Goal: Task Accomplishment & Management: Manage account settings

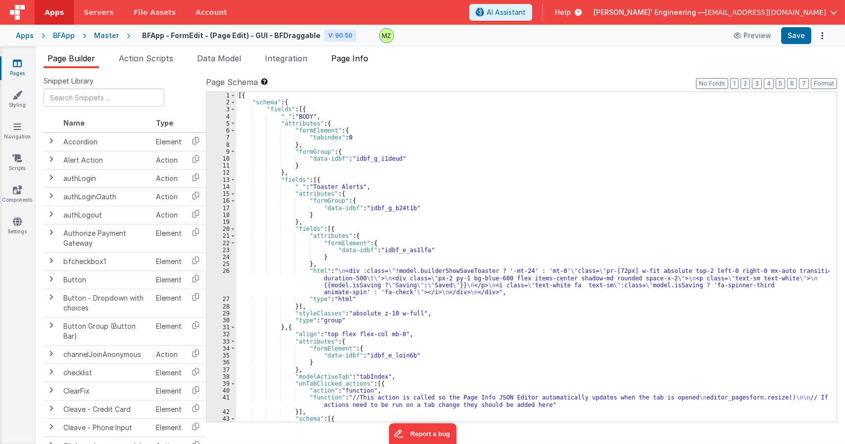
click at [348, 60] on span "Page Info" at bounding box center [349, 58] width 37 height 10
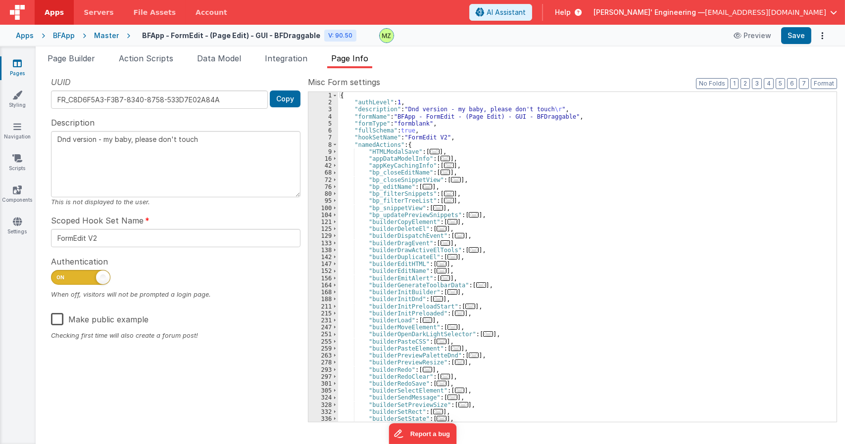
click at [533, 264] on div "{ "authLevel" : 1 , "description" : "Dnd version - my baby, please don't touch …" at bounding box center [583, 264] width 491 height 344
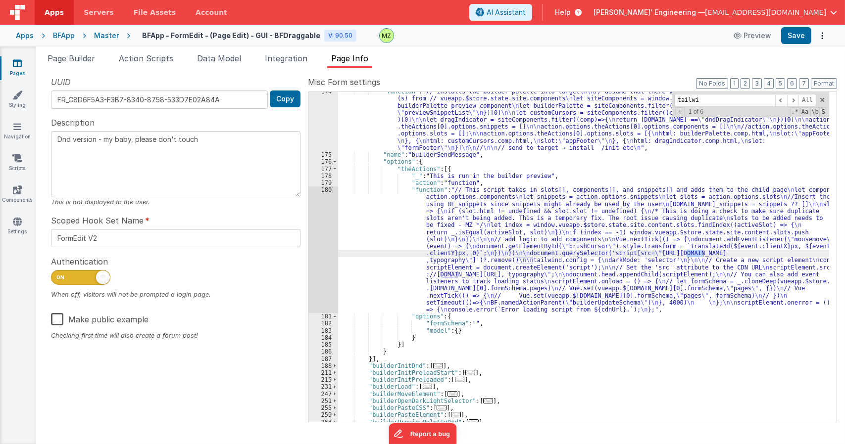
scroll to position [243, 0]
type input "tailwind"
drag, startPoint x: 526, startPoint y: 251, endPoint x: 517, endPoint y: 252, distance: 10.0
click at [526, 251] on div ""function" : "// installs the builder palette into target \n\n // assume that t…" at bounding box center [583, 288] width 491 height 400
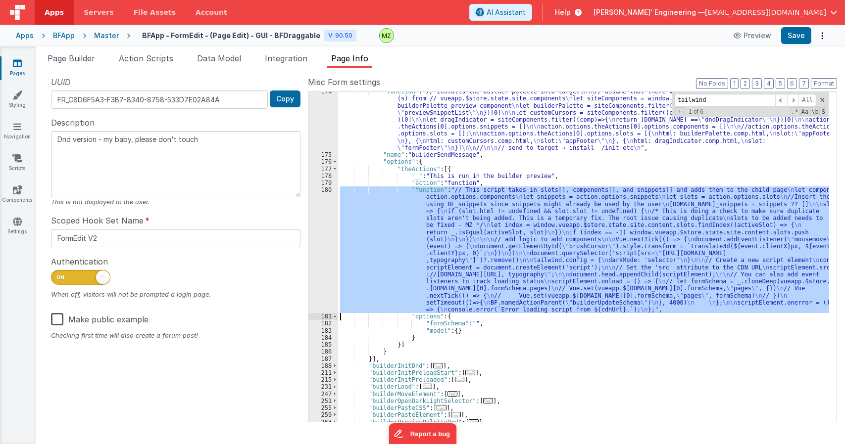
click at [326, 194] on div "180" at bounding box center [323, 250] width 30 height 127
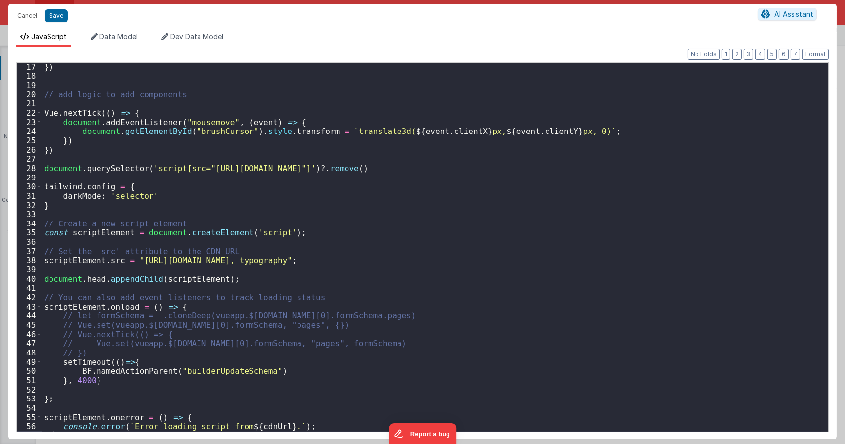
scroll to position [148, 0]
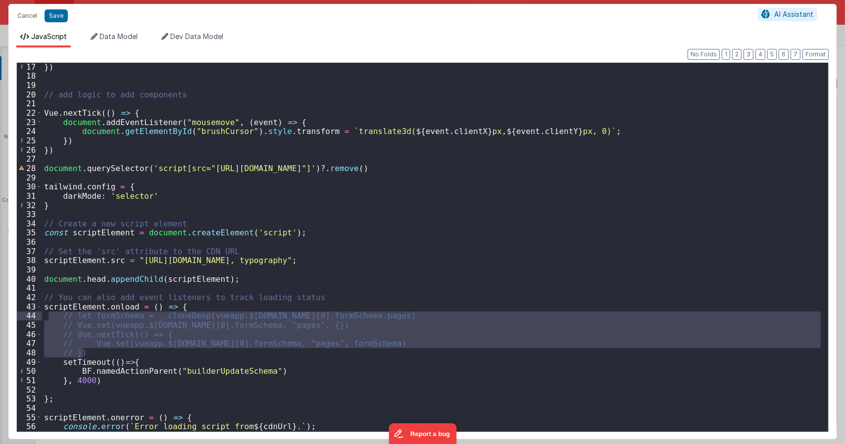
drag, startPoint x: 97, startPoint y: 350, endPoint x: 47, endPoint y: 319, distance: 59.7
click at [47, 319] on div "}) // add logic to add components Vue . nextTick (( ) => { document . addEventL…" at bounding box center [431, 255] width 778 height 386
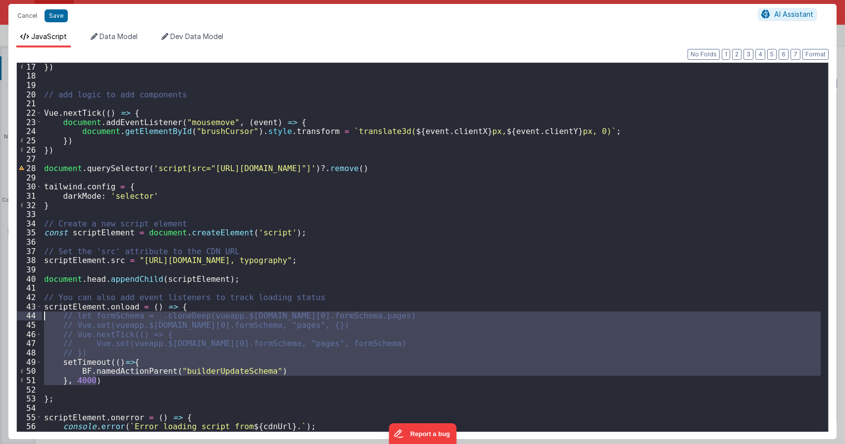
drag, startPoint x: 104, startPoint y: 379, endPoint x: 26, endPoint y: 314, distance: 101.9
click at [26, 314] on div "17 18 19 20 21 22 23 24 25 26 27 28 29 30 31 32 33 34 35 36 37 38 39 40 41 42 4…" at bounding box center [422, 247] width 812 height 370
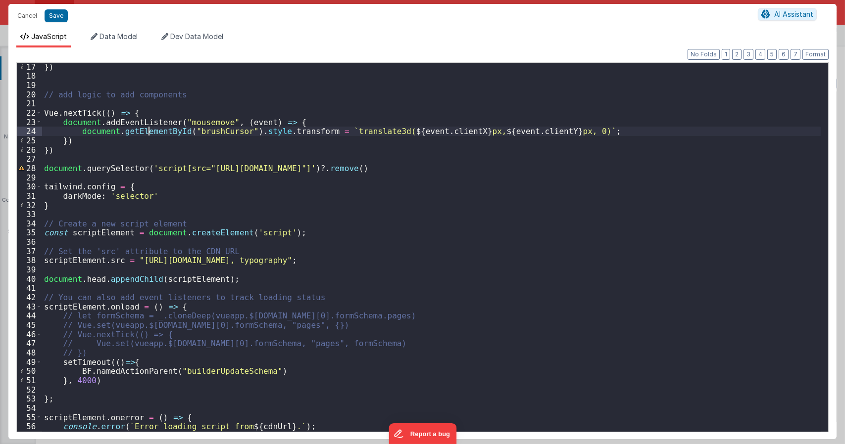
click at [150, 132] on div "}) // add logic to add components Vue . nextTick (( ) => { document . addEventL…" at bounding box center [431, 255] width 778 height 386
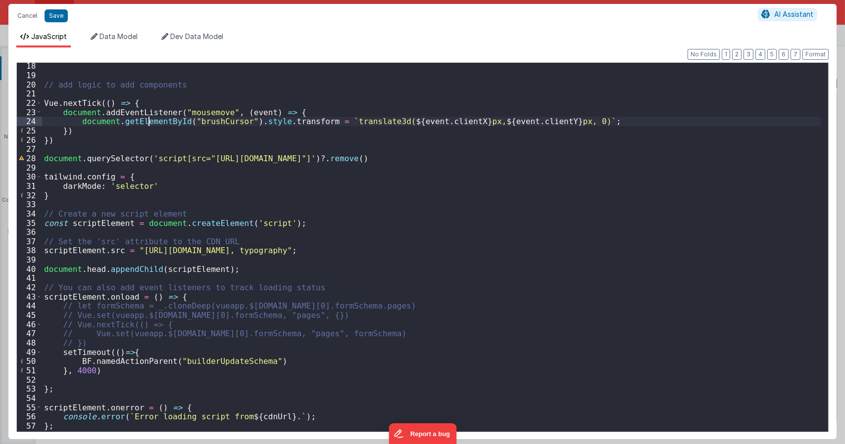
scroll to position [157, 0]
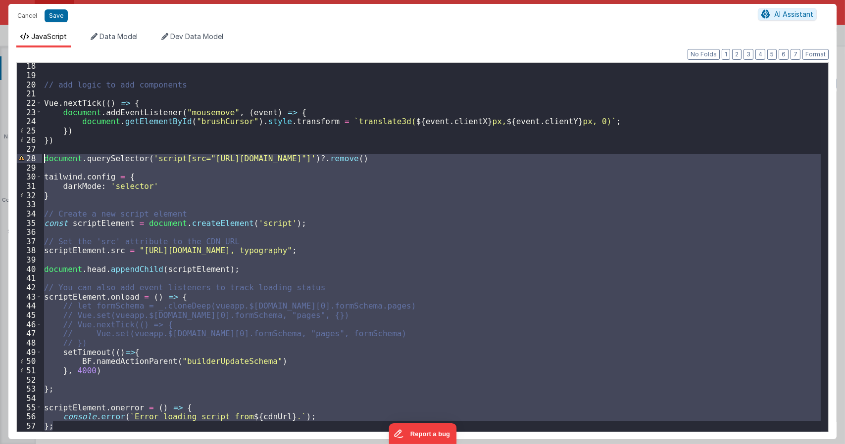
drag, startPoint x: 63, startPoint y: 426, endPoint x: 40, endPoint y: 158, distance: 269.2
click at [40, 158] on div "18 19 20 21 22 23 24 25 26 27 28 29 30 31 32 33 34 35 36 37 38 39 40 41 42 43 4…" at bounding box center [422, 247] width 812 height 370
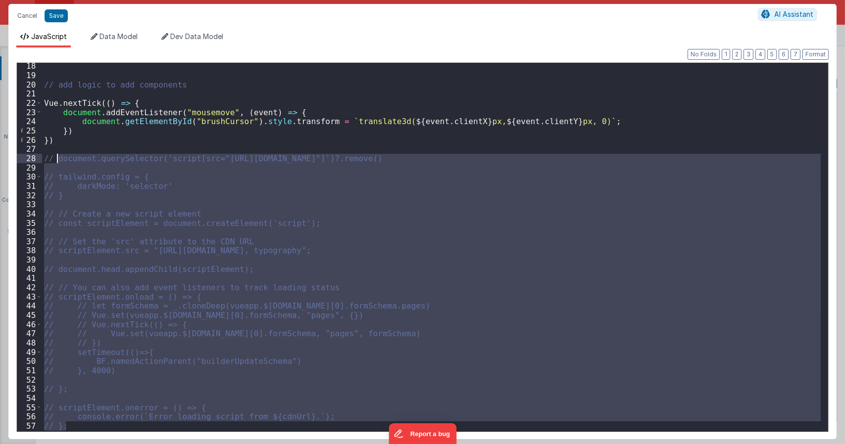
click at [184, 210] on div "// add logic to add components Vue . nextTick (( ) => { document . addEventList…" at bounding box center [431, 247] width 778 height 369
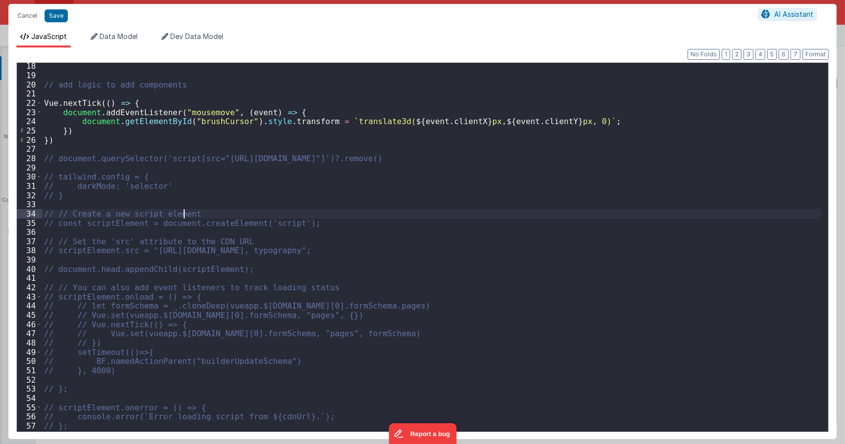
type textarea "Dnd version - my baby, please don't touch"
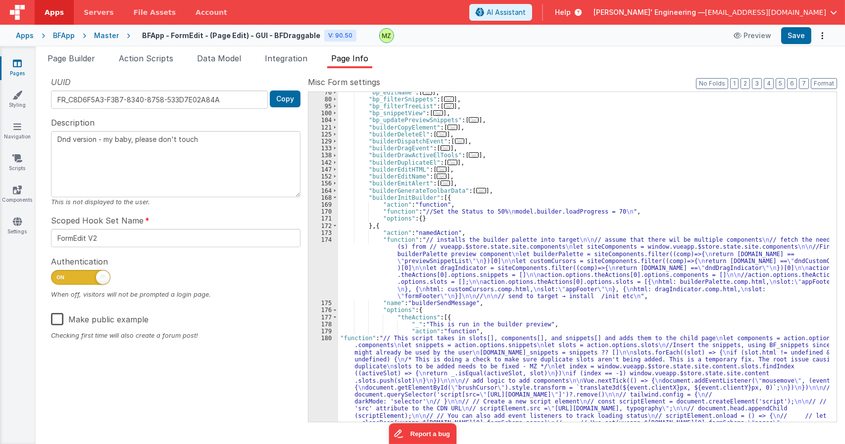
scroll to position [94, 0]
click at [532, 167] on div ""bp_editName" : [ ... ] , "bp_filterSnippets" : [ ... ] , "bp_filterTreeList" :…" at bounding box center [583, 314] width 491 height 450
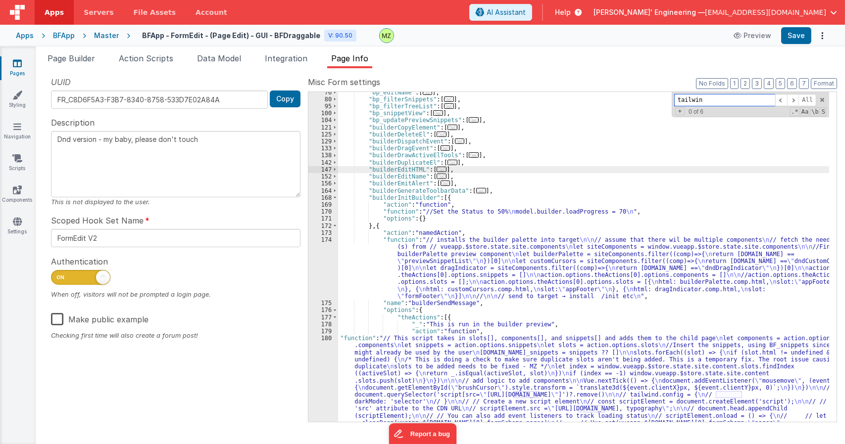
type input "tailwind"
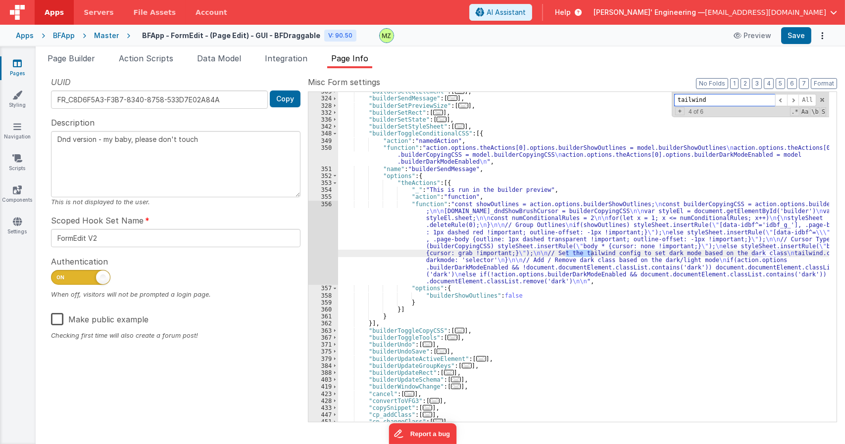
scroll to position [595, 0]
click at [467, 236] on div ""builderSelectElement" : [ ... ] , "builderSendMessage" : [ ... ] , "builderSet…" at bounding box center [583, 260] width 491 height 344
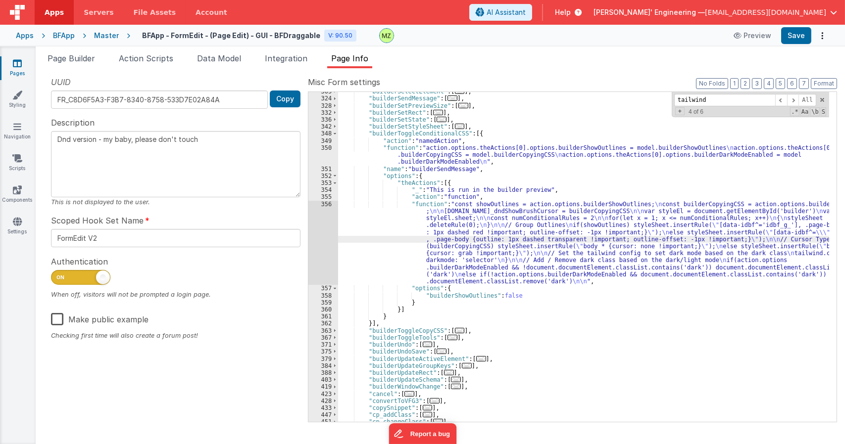
click at [330, 207] on div "356" at bounding box center [323, 243] width 30 height 85
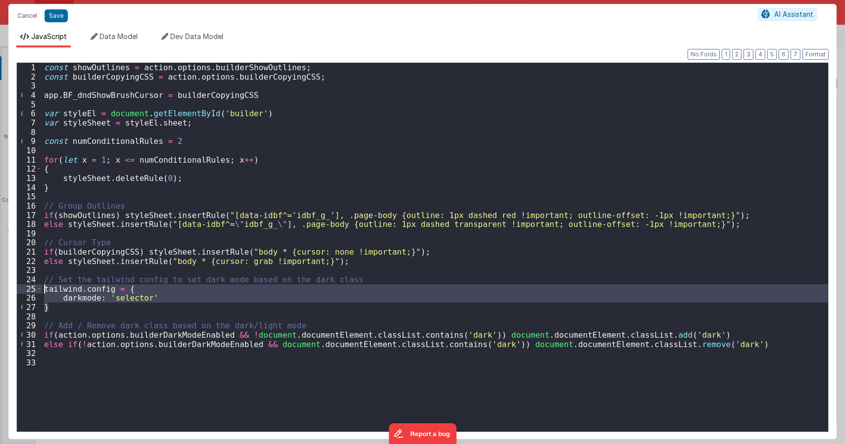
drag, startPoint x: 67, startPoint y: 303, endPoint x: 42, endPoint y: 293, distance: 27.6
click at [42, 293] on div "const showOutlines = action . options . builderShowOutlines ; const builderCopy…" at bounding box center [435, 256] width 786 height 387
click at [136, 288] on div "const showOutlines = action . options . builderShowOutlines ; const builderCopy…" at bounding box center [435, 247] width 786 height 369
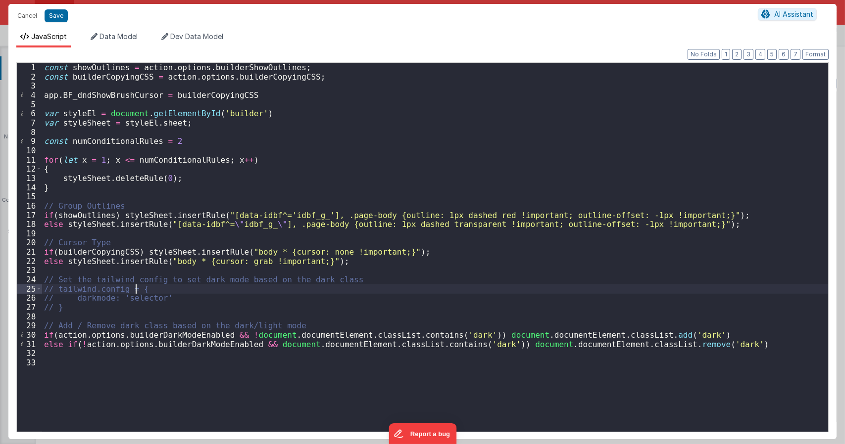
type textarea "Dnd version - my baby, please don't touch"
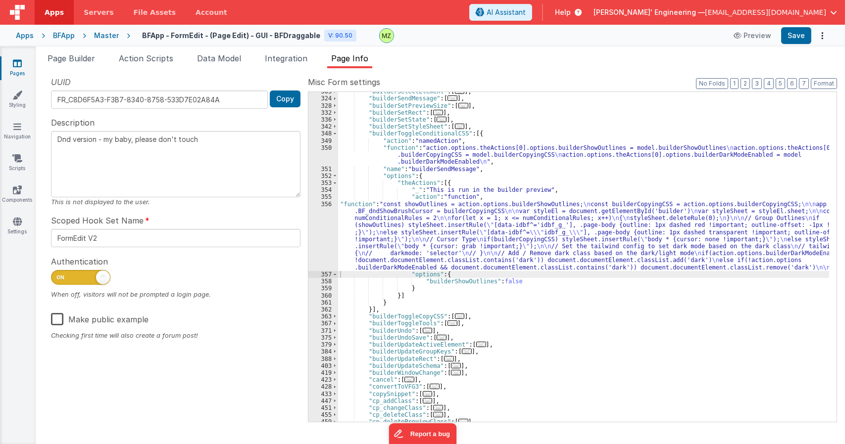
drag, startPoint x: 486, startPoint y: 221, endPoint x: 472, endPoint y: 225, distance: 15.0
click at [486, 221] on div ""builderSelectElement" : [ ... ] , "builderSendMessage" : [ ... ] , "builderSet…" at bounding box center [583, 260] width 491 height 344
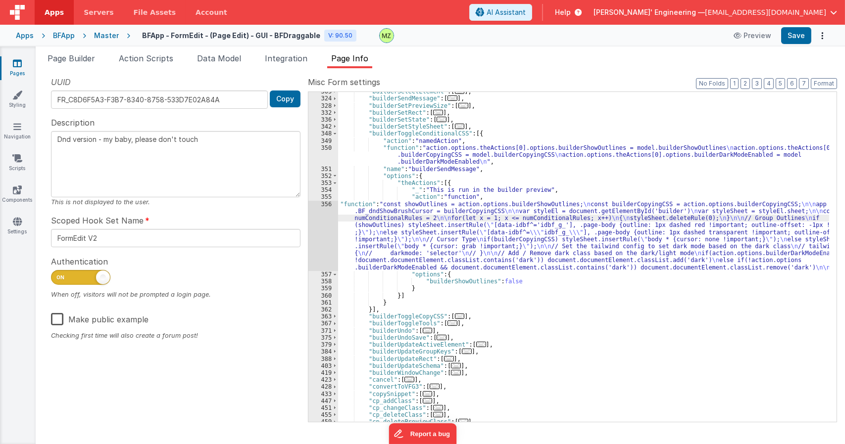
click at [330, 207] on div "356" at bounding box center [323, 236] width 30 height 70
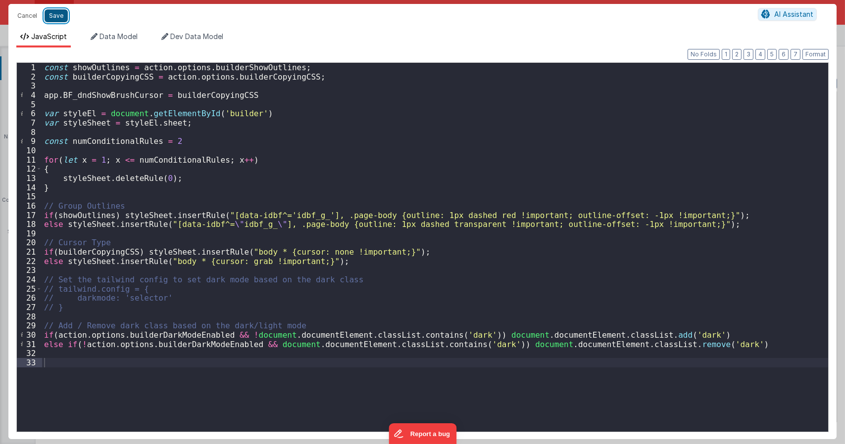
click at [63, 13] on button "Save" at bounding box center [56, 15] width 23 height 13
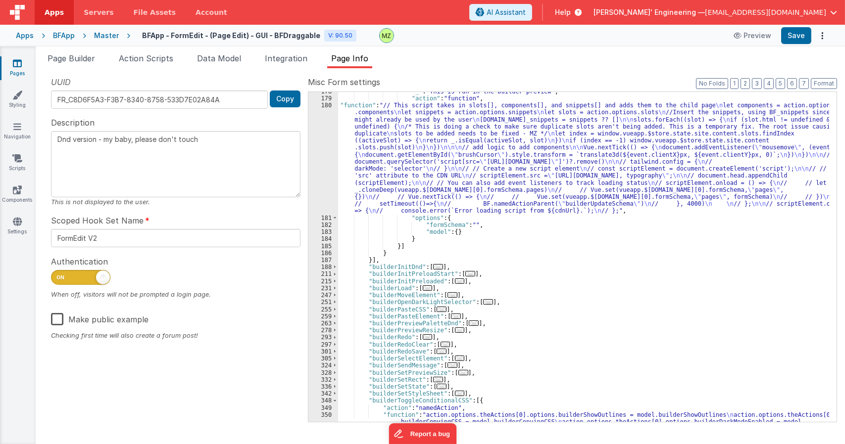
scroll to position [209, 0]
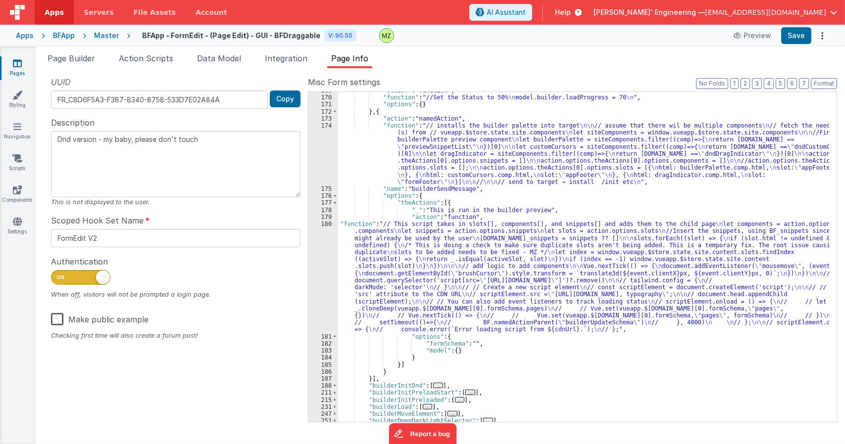
drag, startPoint x: 428, startPoint y: 218, endPoint x: 411, endPoint y: 216, distance: 17.9
click at [428, 218] on div ""action" : "function" , "function" : "//Set the Status to 50% \n model.builder.…" at bounding box center [583, 259] width 491 height 344
click at [330, 227] on div "180" at bounding box center [323, 277] width 30 height 113
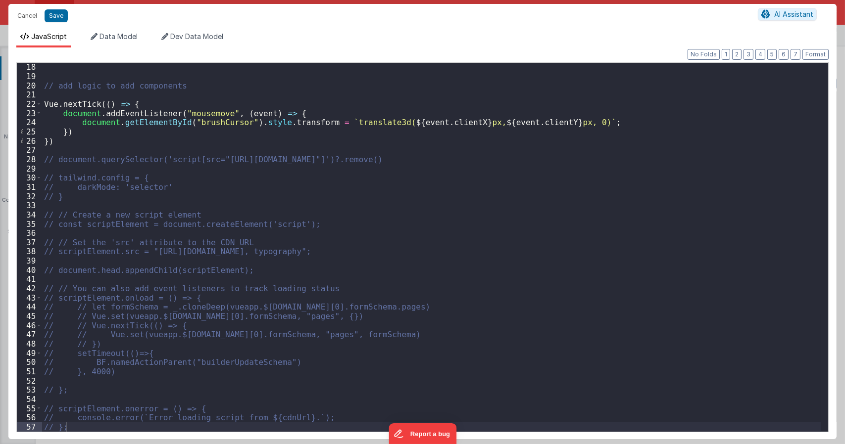
scroll to position [157, 0]
click at [283, 217] on div "// add logic to add components Vue . nextTick (( ) => { document . addEventList…" at bounding box center [431, 255] width 778 height 387
